Goal: Task Accomplishment & Management: Manage account settings

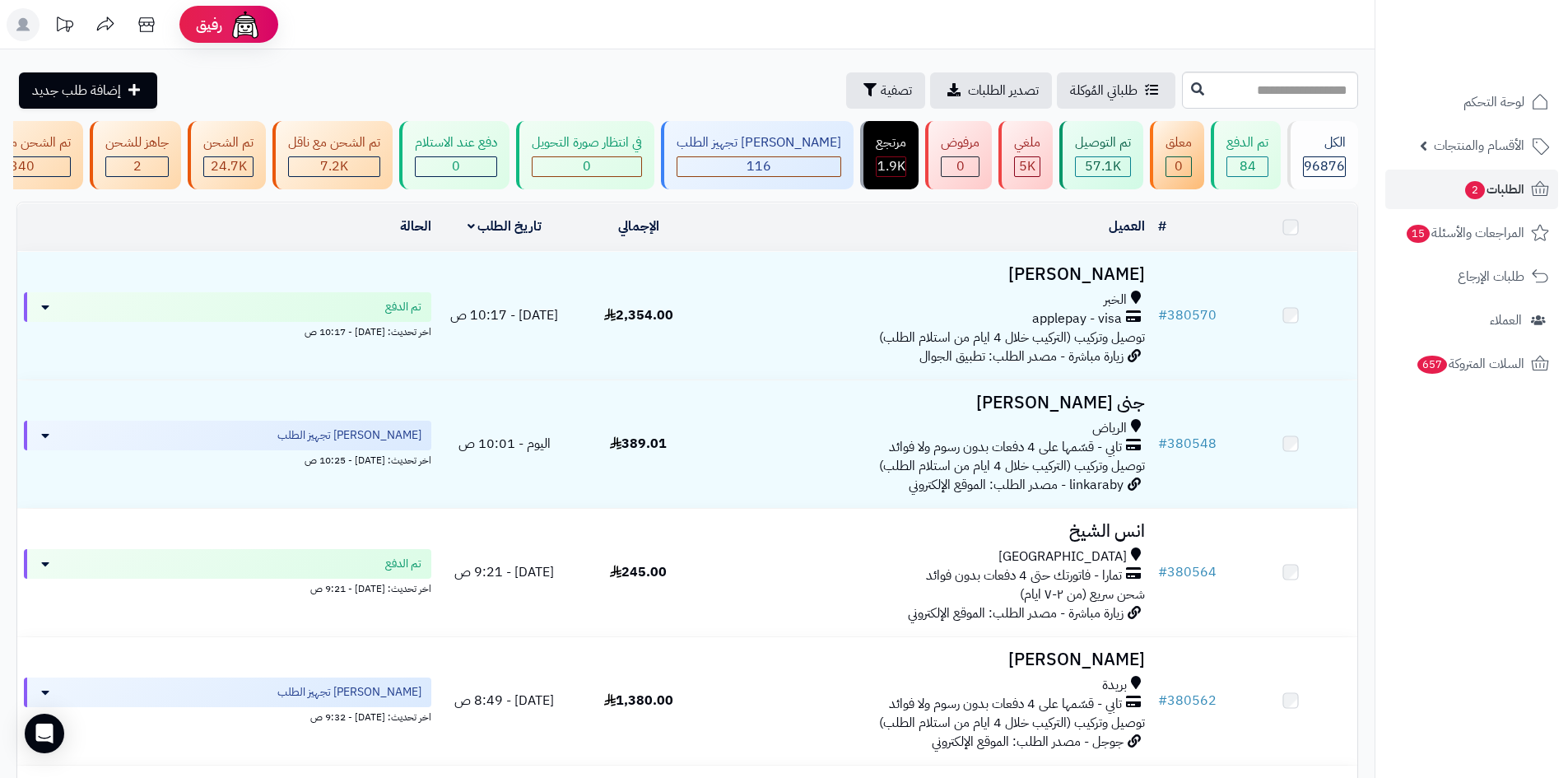
click at [1447, 178] on link "الطلبات 2" at bounding box center [1472, 189] width 173 height 39
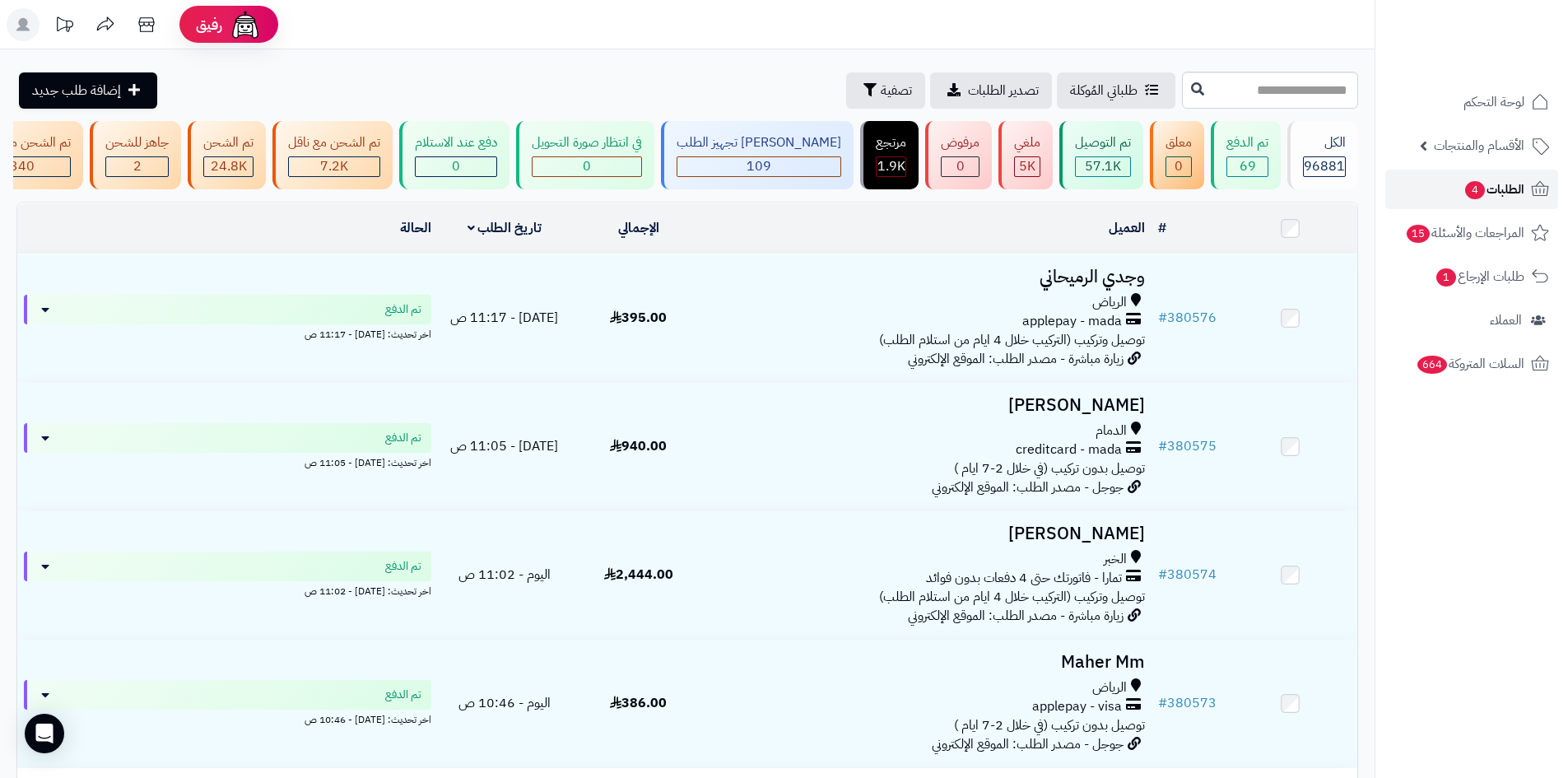
click at [1448, 195] on link "الطلبات 4" at bounding box center [1472, 189] width 173 height 39
click at [1456, 186] on link "الطلبات 4" at bounding box center [1472, 189] width 173 height 39
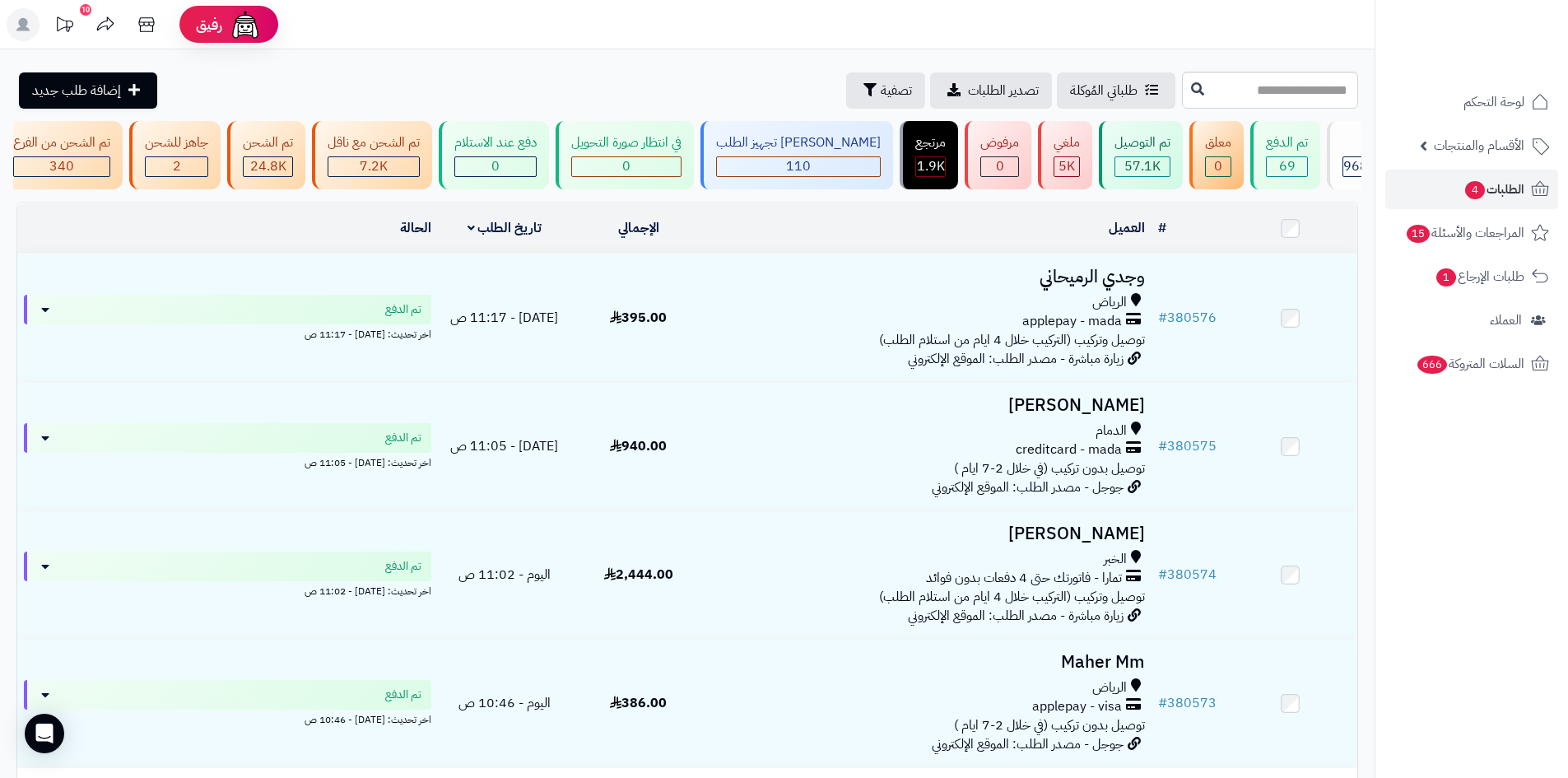
scroll to position [0, 1]
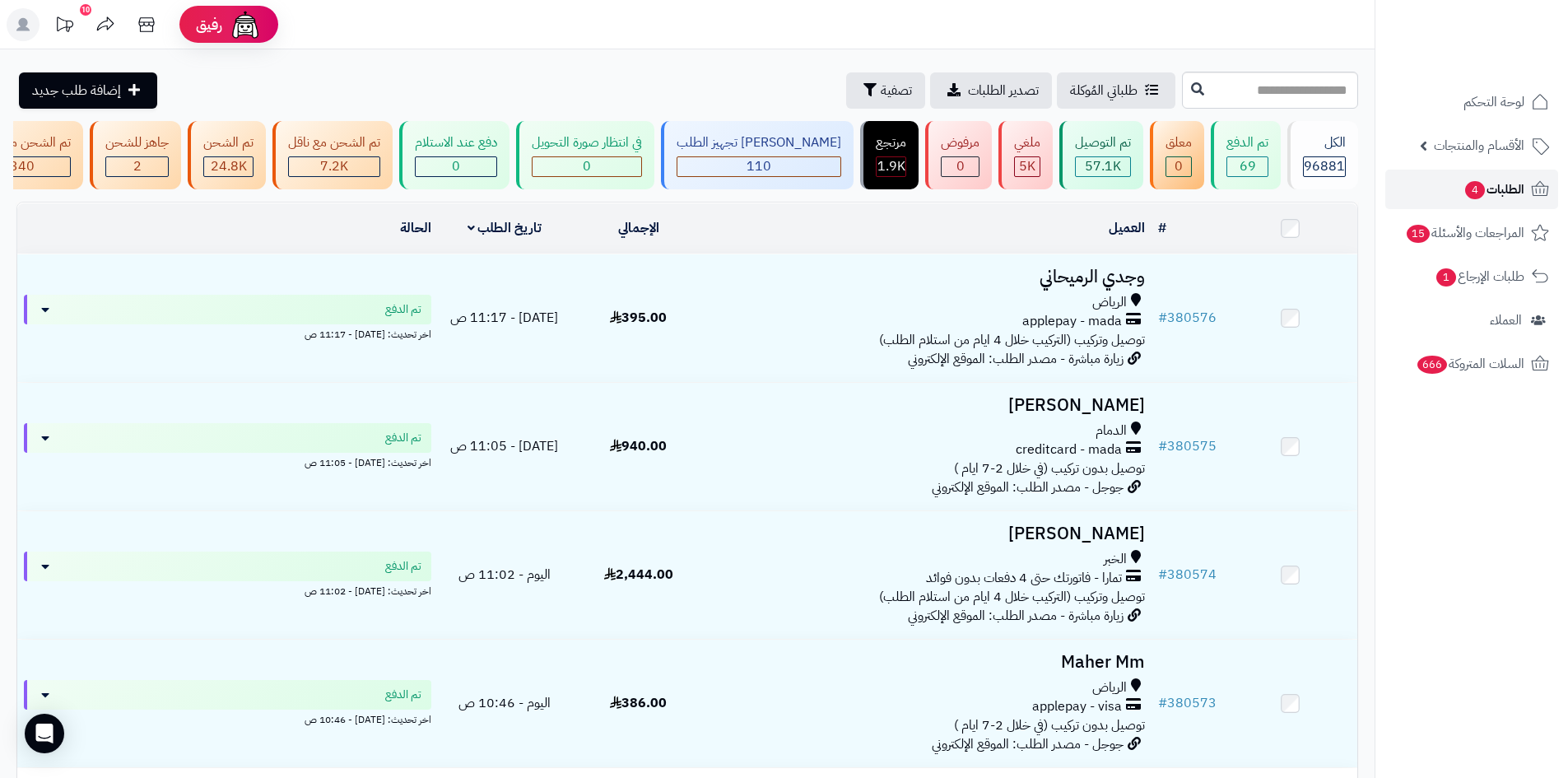
click at [1474, 194] on span "4" at bounding box center [1475, 190] width 20 height 18
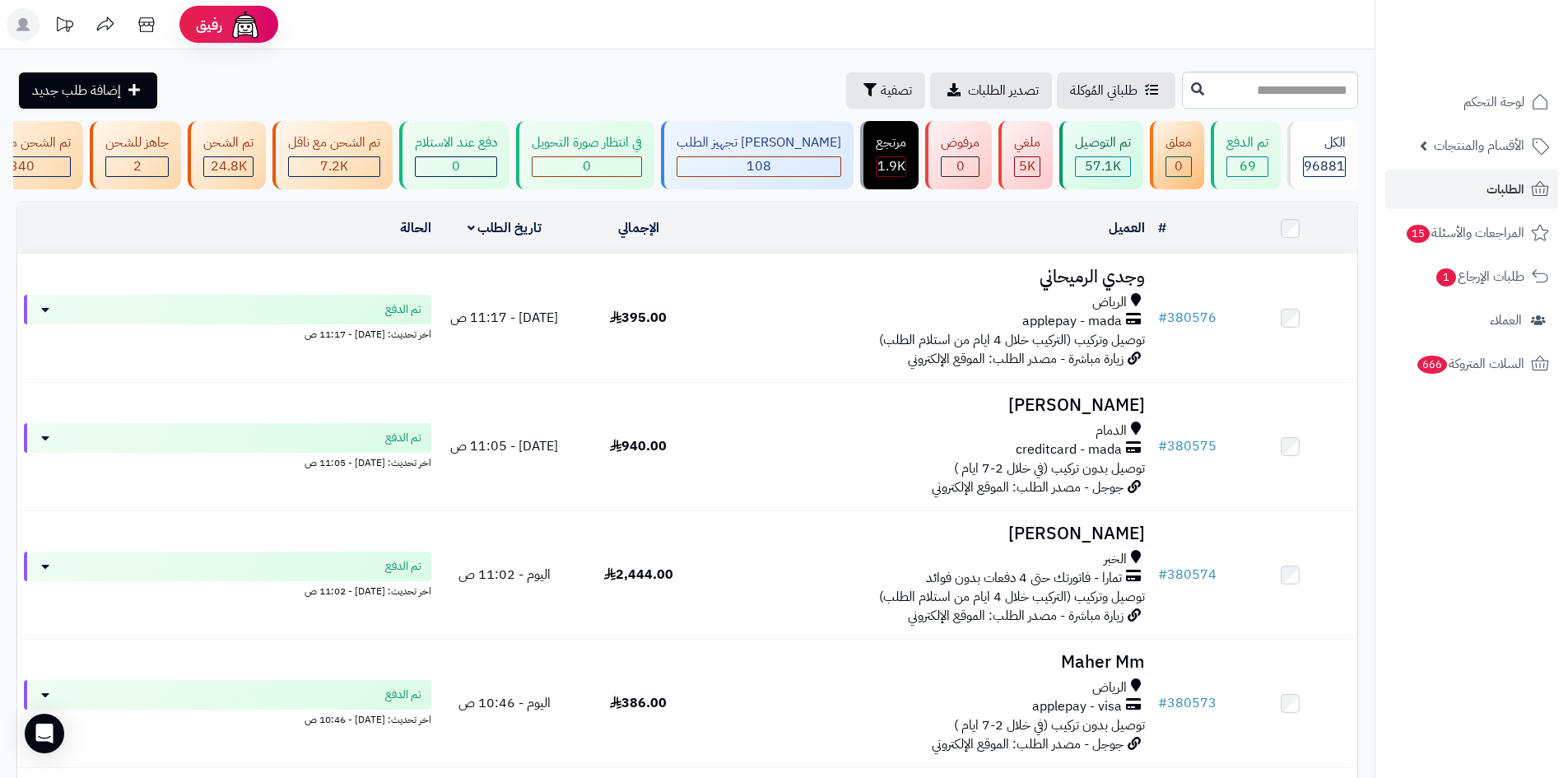
click at [1458, 202] on link "الطلبات" at bounding box center [1472, 189] width 173 height 39
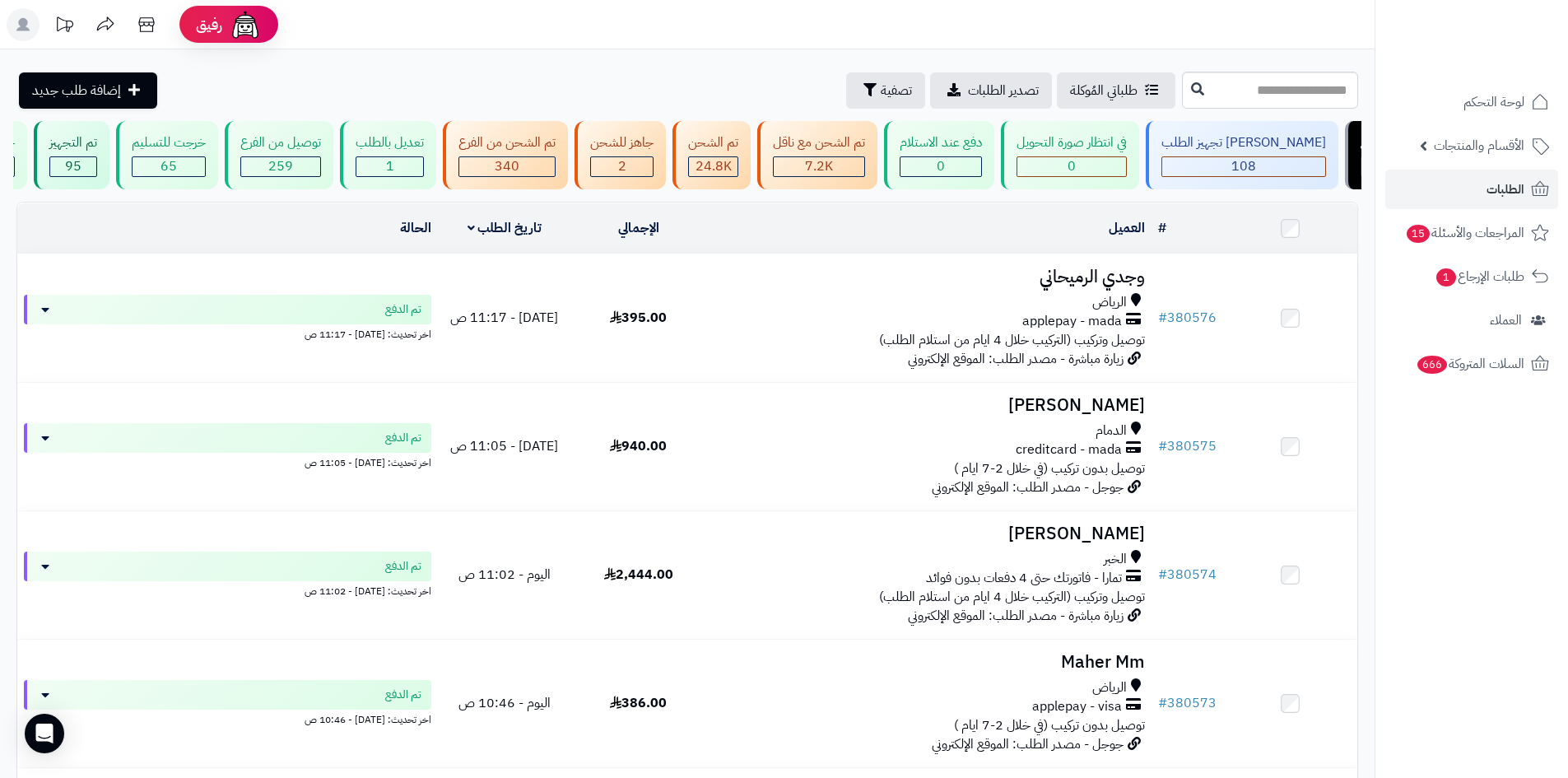
scroll to position [0, 1]
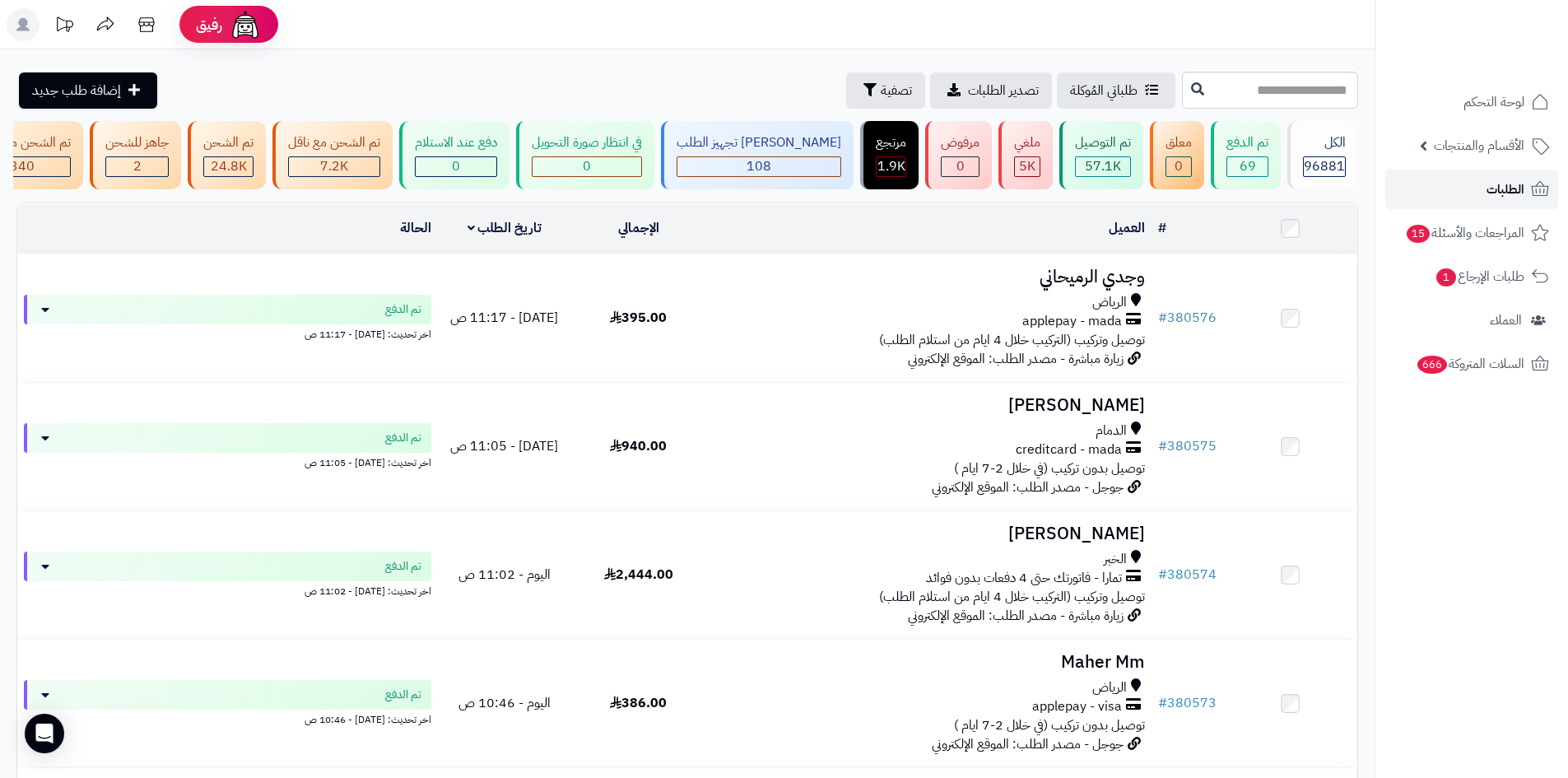
click at [1424, 199] on link "الطلبات" at bounding box center [1472, 189] width 173 height 39
click at [1408, 203] on link "الطلبات" at bounding box center [1472, 189] width 173 height 39
click at [1438, 207] on link "الطلبات" at bounding box center [1472, 189] width 173 height 39
